Goal: Information Seeking & Learning: Learn about a topic

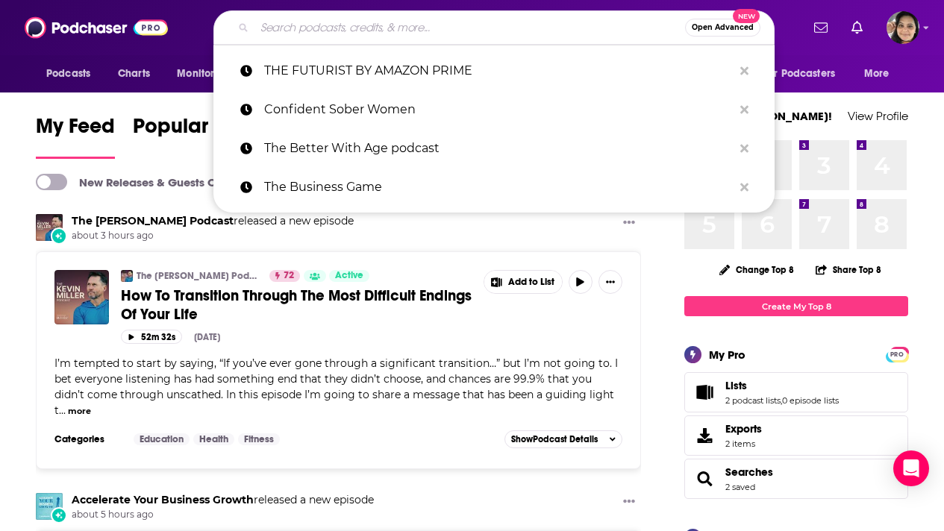
click at [345, 28] on input "Search podcasts, credits, & more..." at bounding box center [469, 28] width 430 height 24
paste input "The Sales [DEMOGRAPHIC_DATA]"
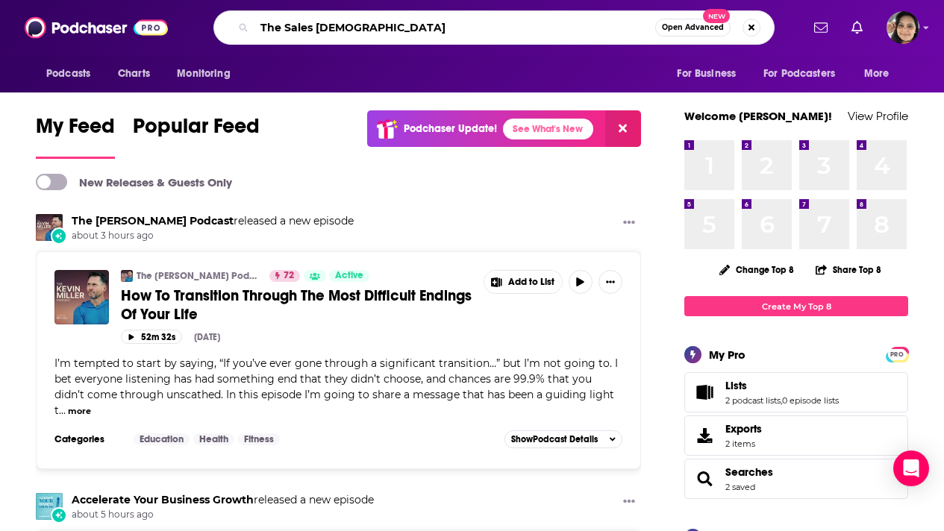
type input "The Sales [DEMOGRAPHIC_DATA]"
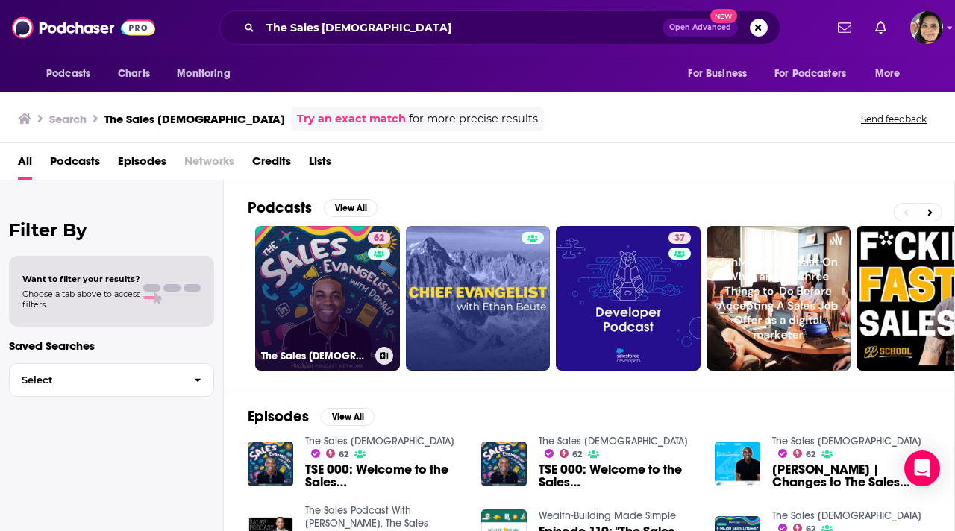
click at [333, 254] on link "62 The Sales [DEMOGRAPHIC_DATA]" at bounding box center [327, 298] width 145 height 145
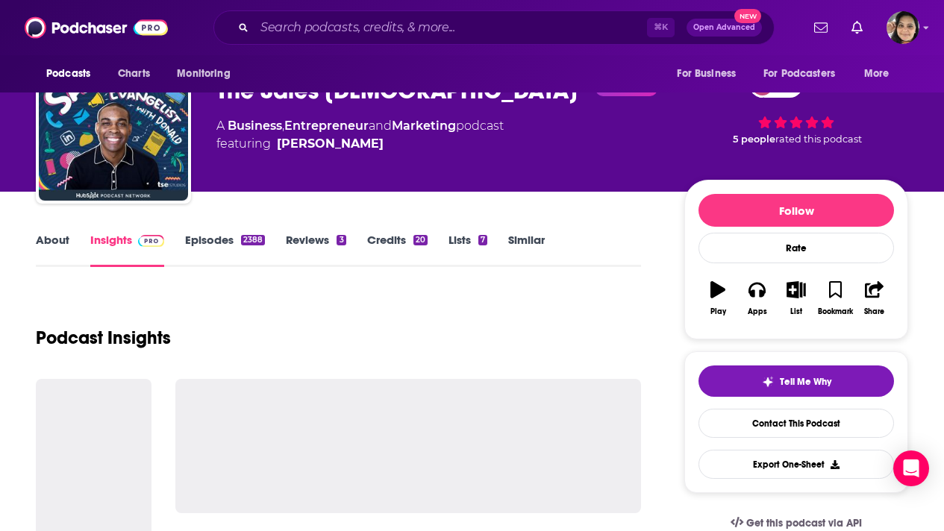
scroll to position [66, 0]
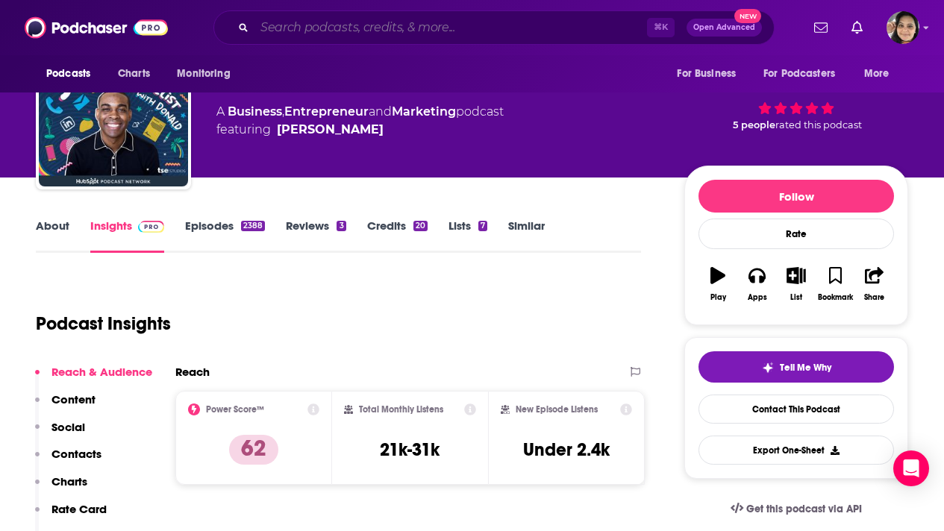
click at [332, 26] on input "Search podcasts, credits, & more..." at bounding box center [450, 28] width 392 height 24
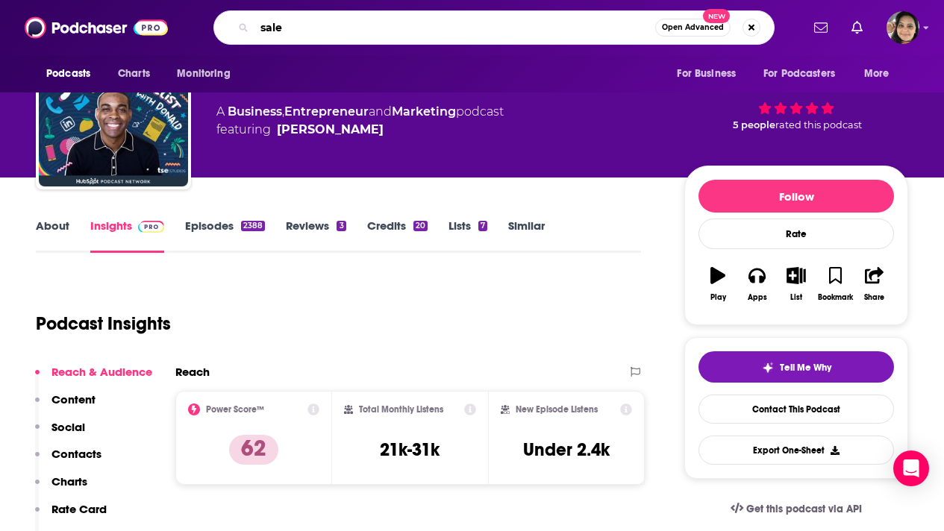
type input "sales"
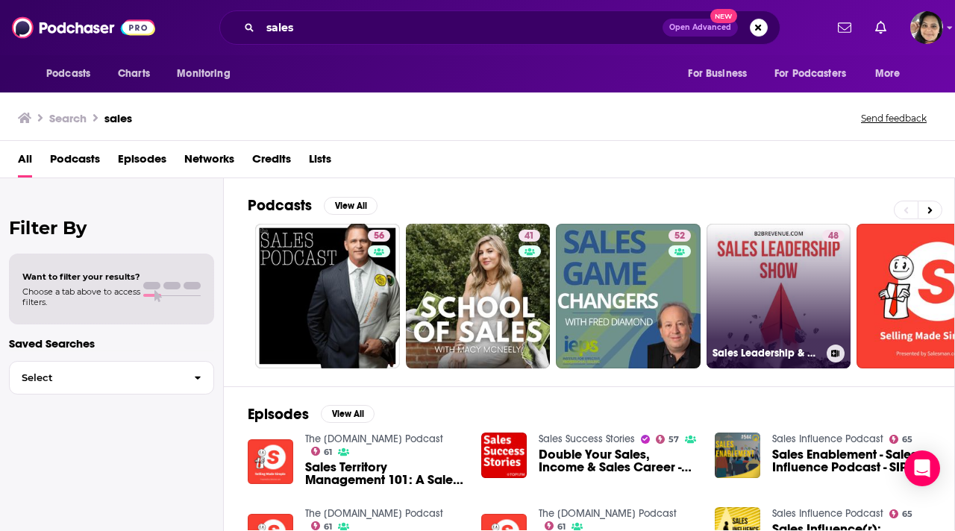
click at [630, 295] on link "48 Sales Leadership & Management Show - For B2B Sales Leaders" at bounding box center [778, 296] width 145 height 145
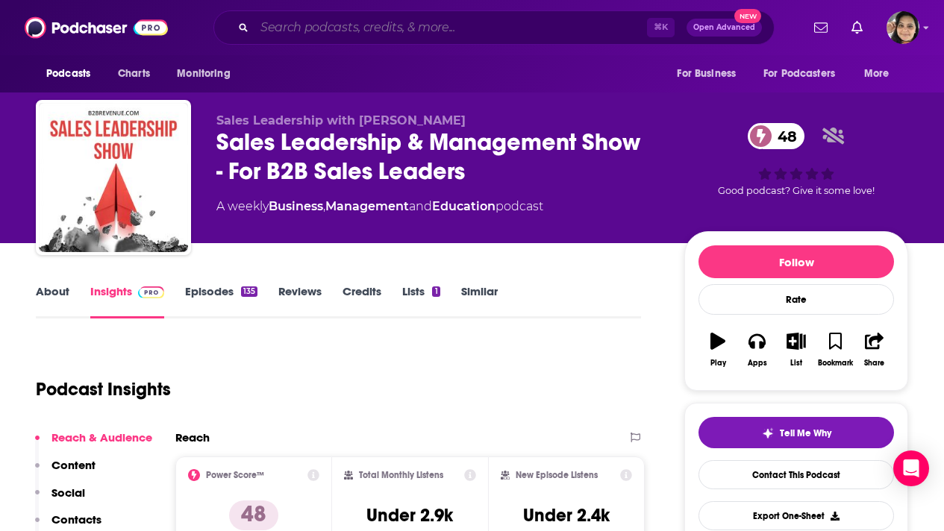
click at [401, 21] on input "Search podcasts, credits, & more..." at bounding box center [450, 28] width 392 height 24
paste input "Nine to Thrive HR"
type input "Nine to Thrive HR"
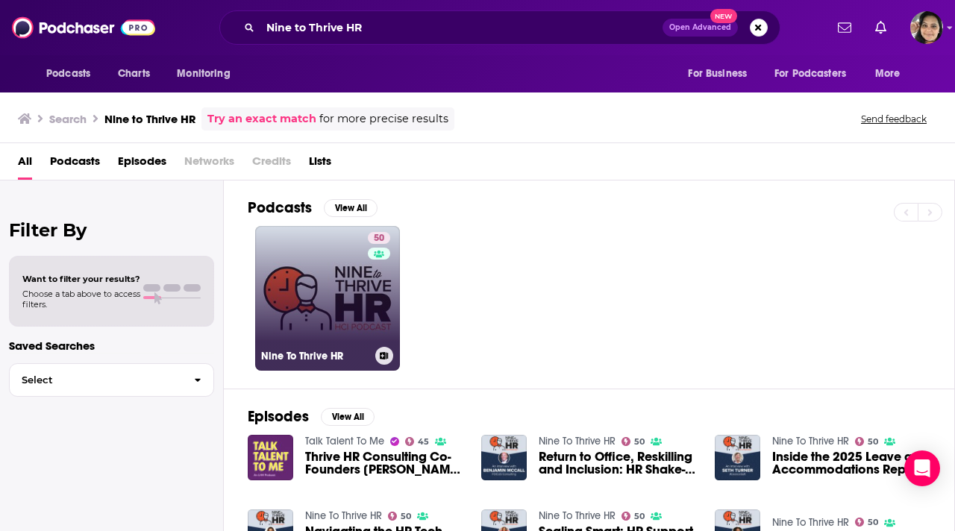
click at [339, 316] on link "50 Nine To Thrive HR" at bounding box center [327, 298] width 145 height 145
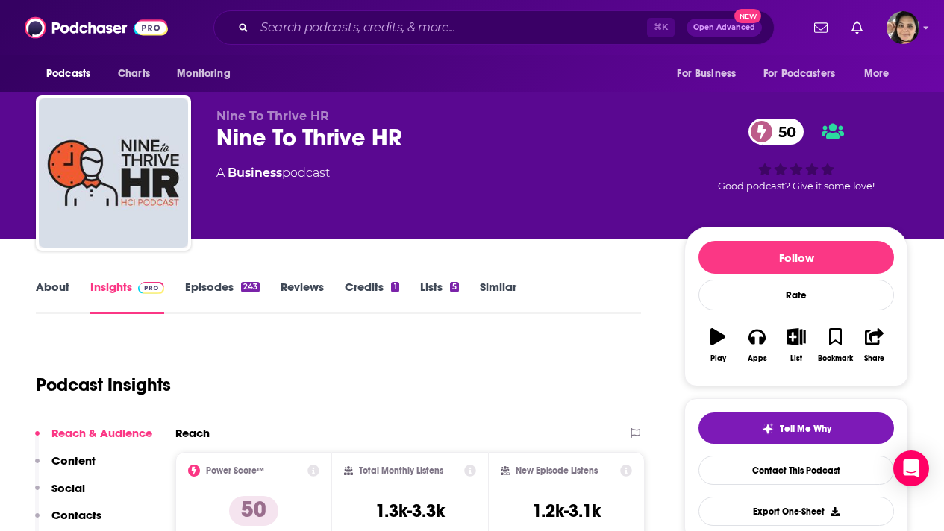
scroll to position [7, 0]
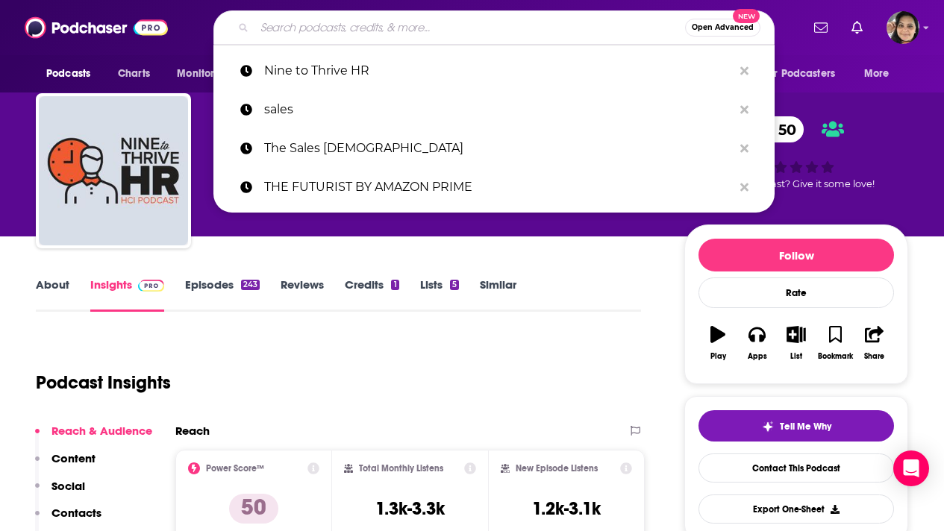
click at [385, 28] on input "Search podcasts, credits, & more..." at bounding box center [469, 28] width 430 height 24
paste input "Financial Advisor Success"
type input "Financial Advisor Success"
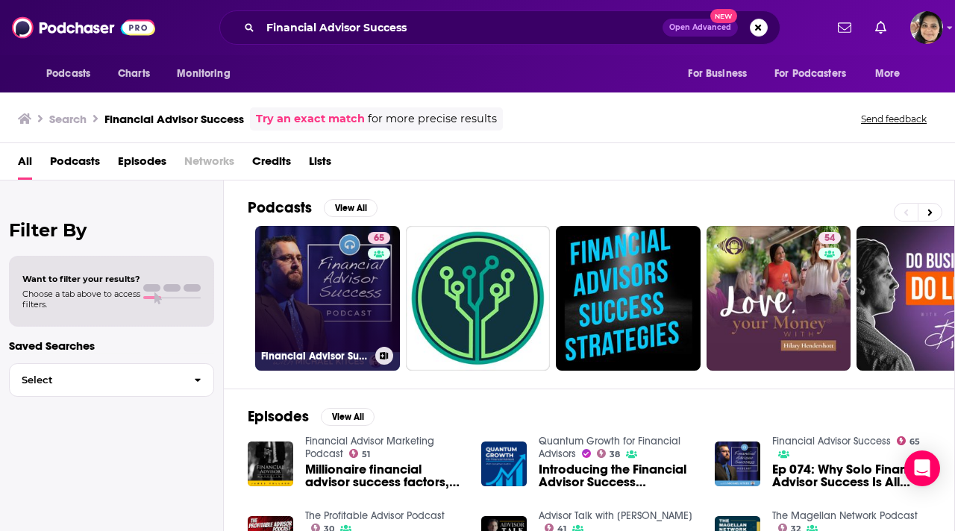
click at [340, 304] on link "65 Financial Advisor Success" at bounding box center [327, 298] width 145 height 145
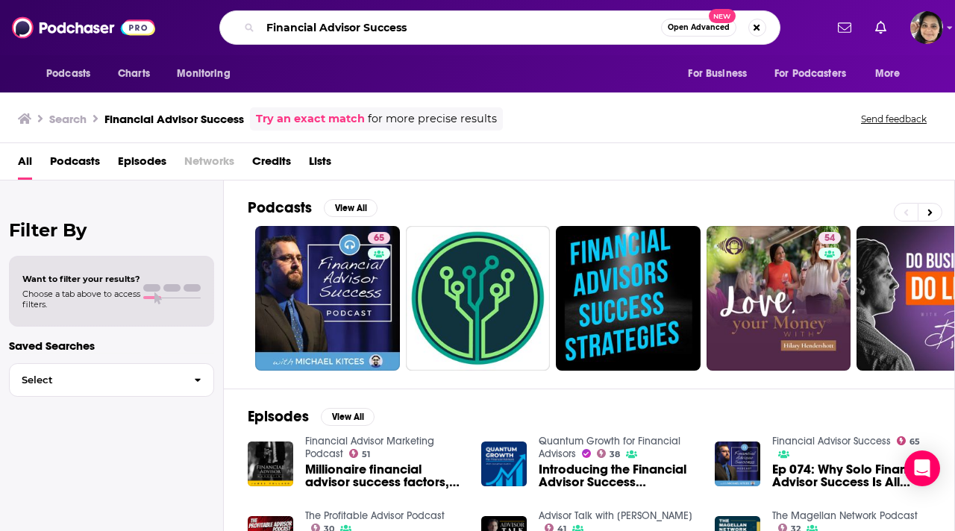
drag, startPoint x: 410, startPoint y: 28, endPoint x: 320, endPoint y: 27, distance: 90.3
click at [320, 27] on input "Financial Advisor Success" at bounding box center [460, 28] width 401 height 24
type input "Financial advisor"
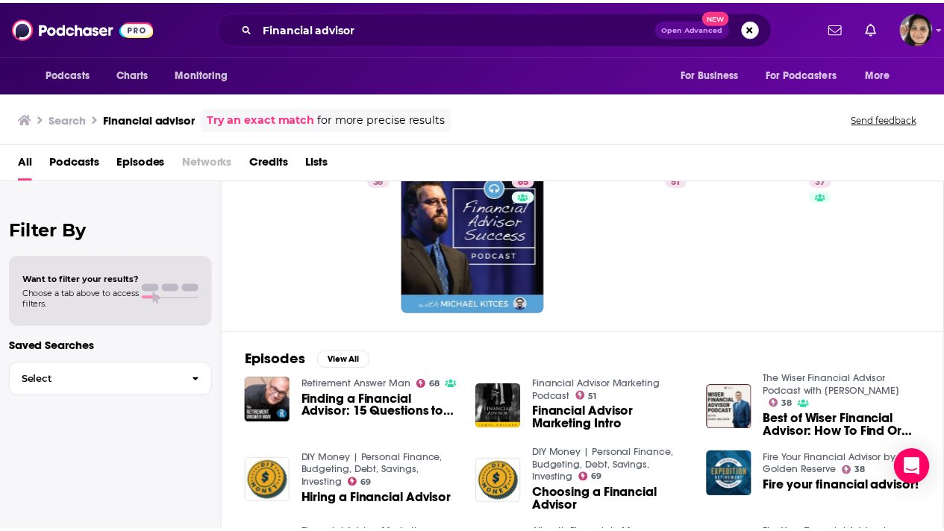
scroll to position [63, 0]
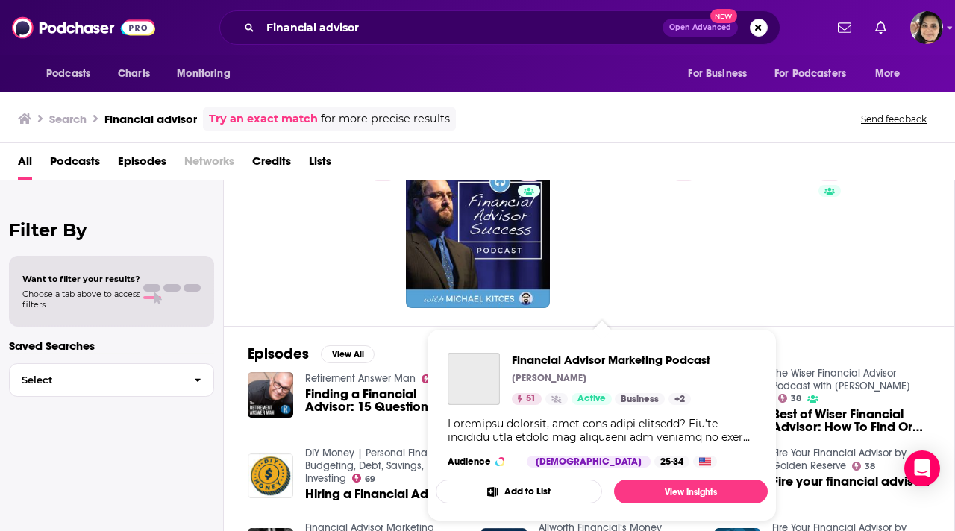
click at [619, 378] on div "[PERSON_NAME]" at bounding box center [611, 378] width 198 height 12
click at [598, 354] on span "Financial Advisor Marketing Podcast" at bounding box center [611, 360] width 198 height 14
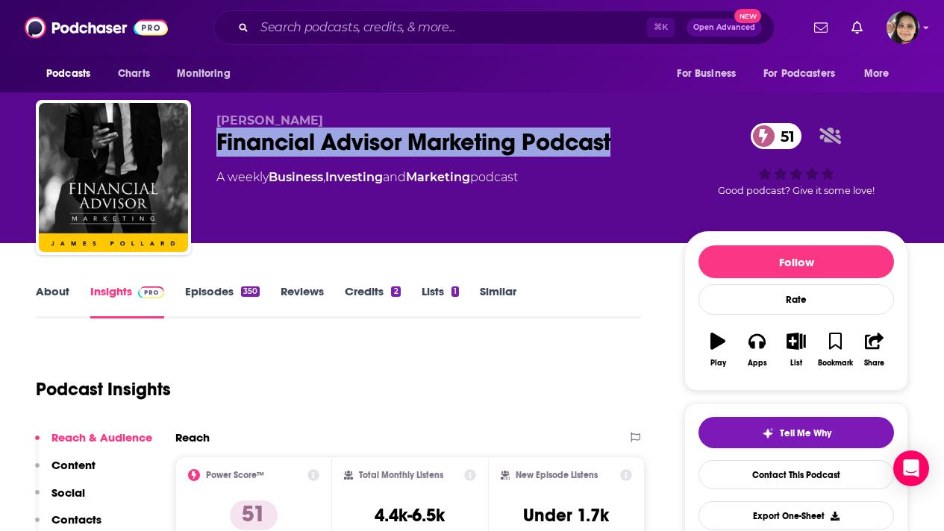
drag, startPoint x: 624, startPoint y: 137, endPoint x: 210, endPoint y: 142, distance: 413.3
click at [210, 142] on div "[PERSON_NAME] Financial Advisor Marketing Podcast 51 A weekly Business , Invest…" at bounding box center [472, 180] width 872 height 161
copy h2 "Financial Advisor Marketing Podcast"
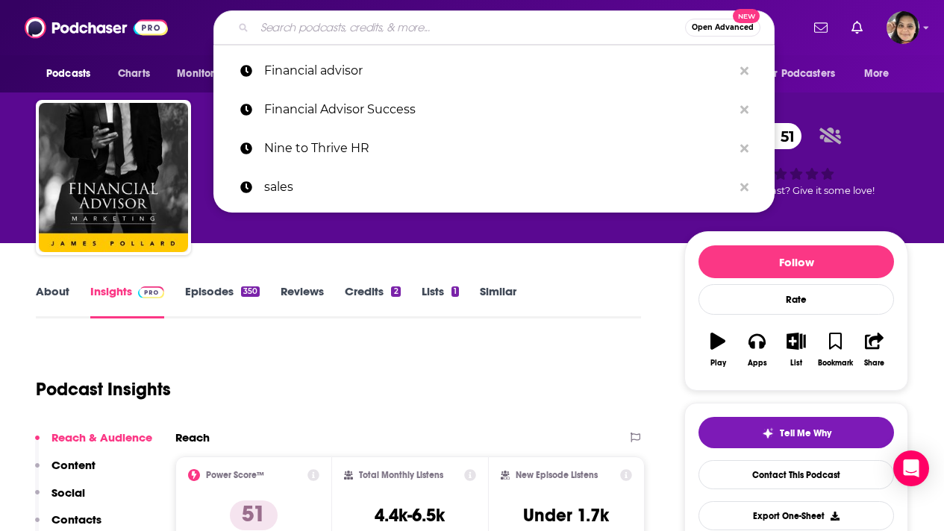
click at [397, 29] on input "Search podcasts, credits, & more..." at bounding box center [469, 28] width 430 height 24
paste input "Legal Toolkit"
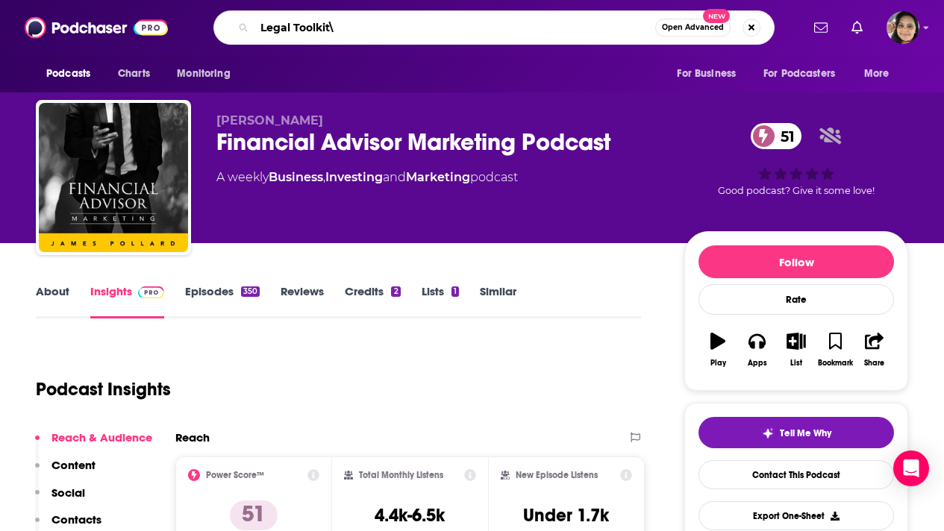
type input "Legal Toolkit"
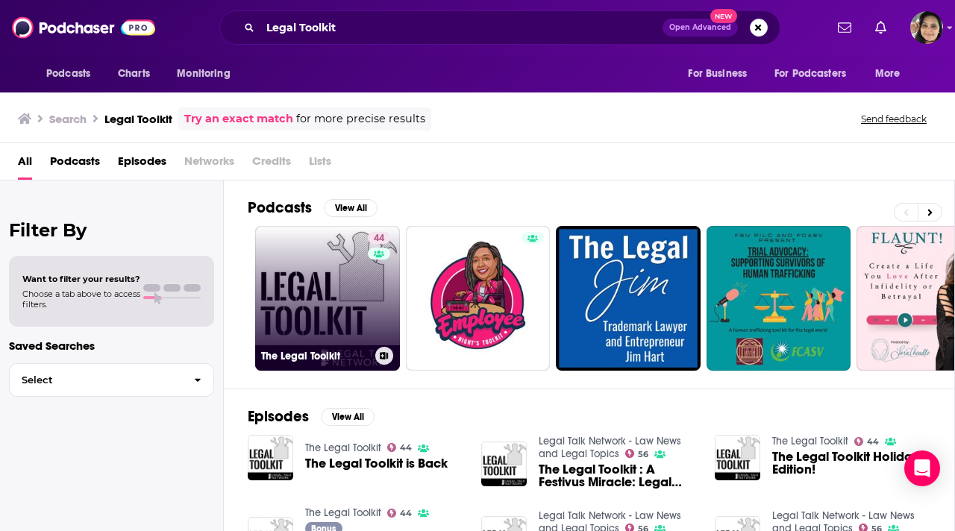
click at [337, 266] on link "44 The Legal Toolkit" at bounding box center [327, 298] width 145 height 145
